Goal: Task Accomplishment & Management: Manage account settings

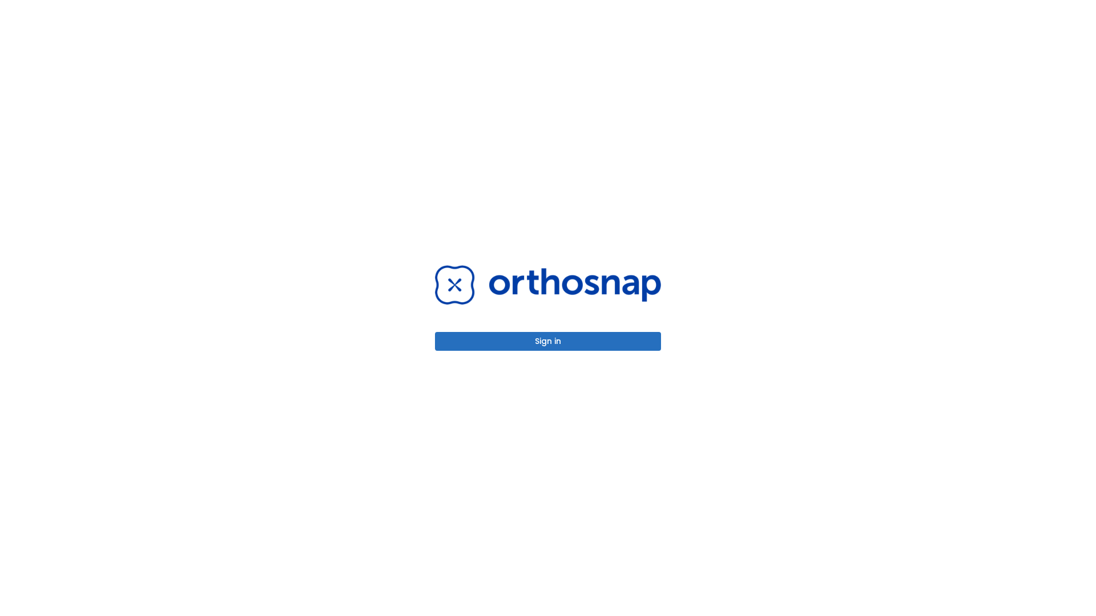
click at [548, 341] on button "Sign in" at bounding box center [548, 341] width 226 height 19
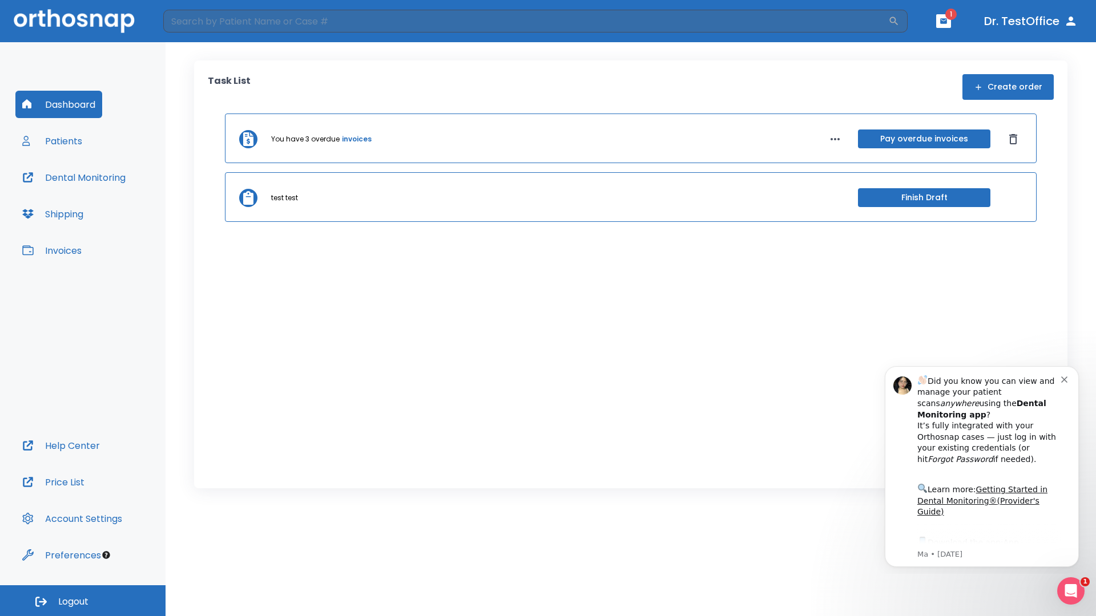
click at [83, 601] on span "Logout" at bounding box center [73, 602] width 30 height 13
